Goal: Book appointment/travel/reservation

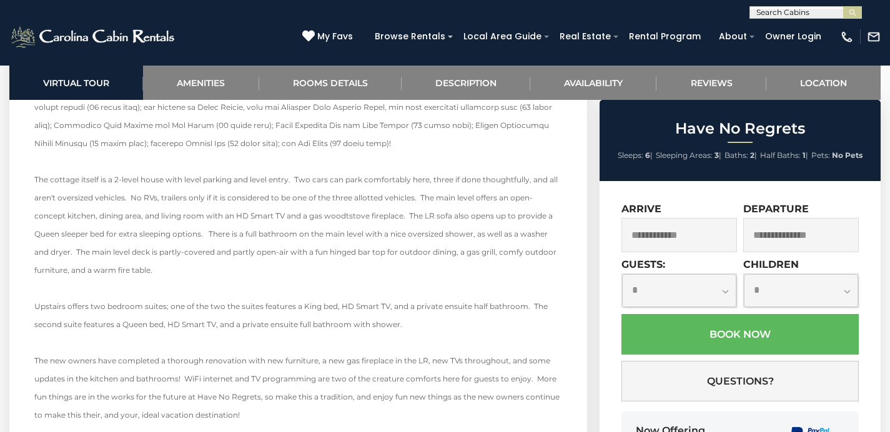
click at [810, 15] on input "text" at bounding box center [804, 15] width 109 height 12
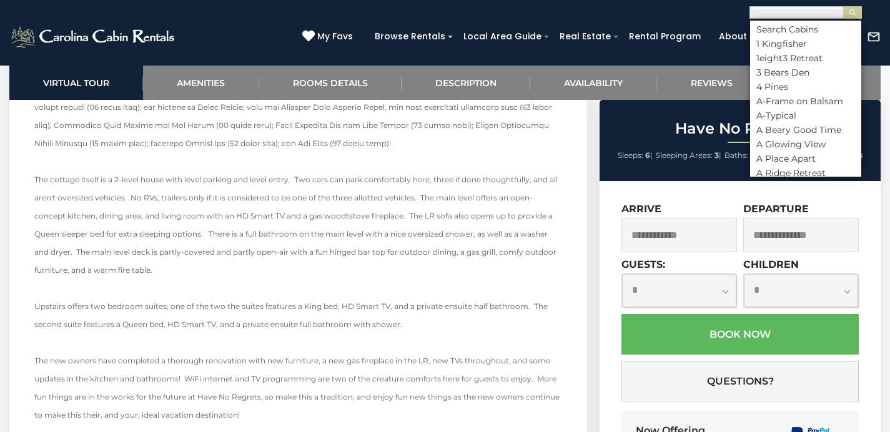
scroll to position [1, 0]
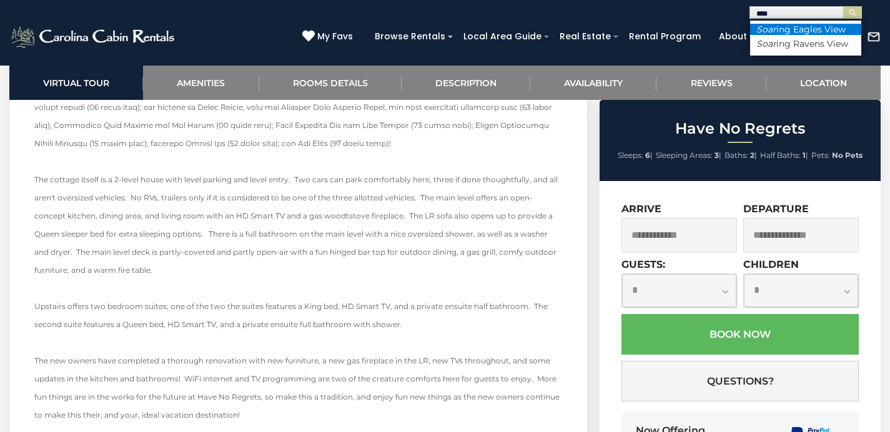
type input "****"
click at [835, 29] on li "Soar ing Eagles View" at bounding box center [805, 29] width 111 height 11
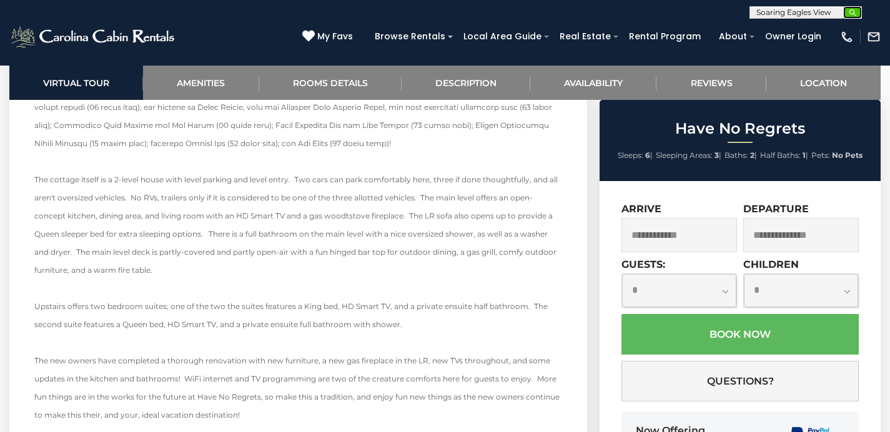
click at [853, 11] on img "submit" at bounding box center [852, 12] width 9 height 9
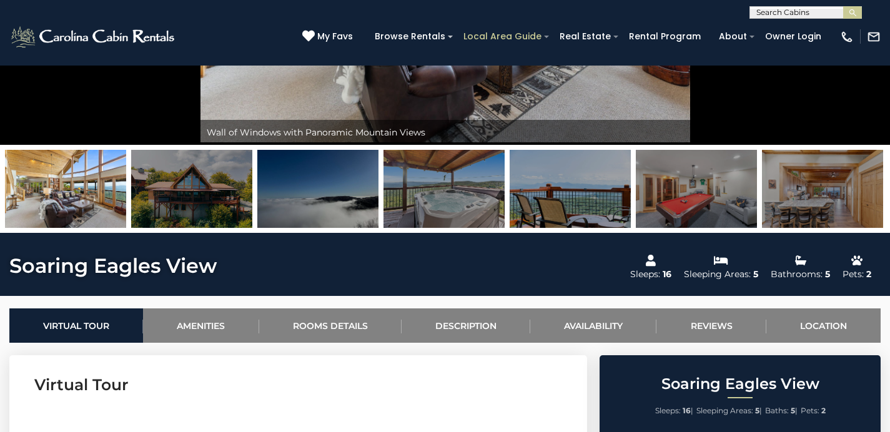
scroll to position [290, 0]
